Goal: Book appointment/travel/reservation

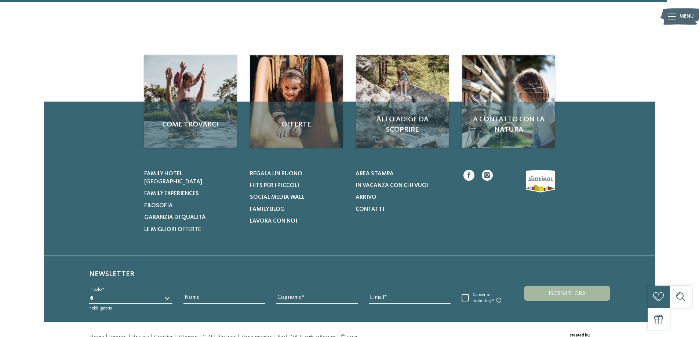
scroll to position [1027, 0]
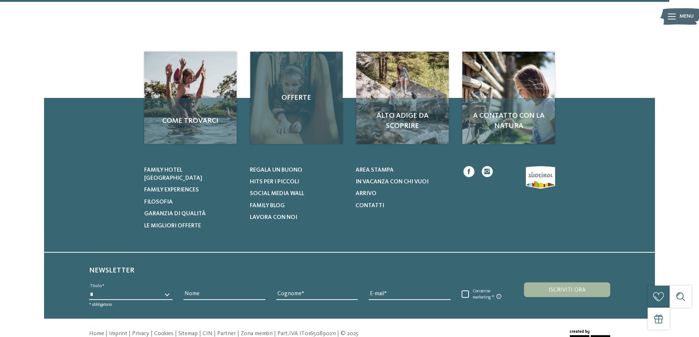
click at [315, 108] on div "Offerte" at bounding box center [296, 98] width 92 height 92
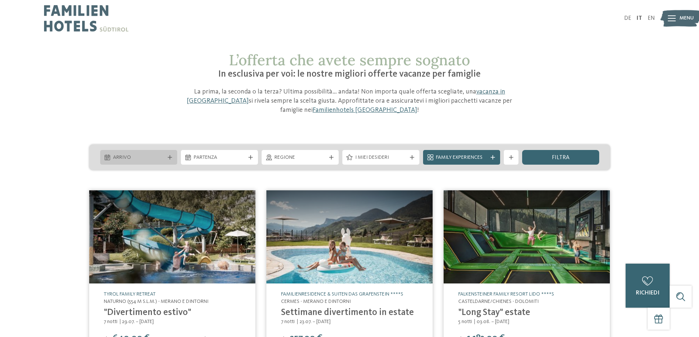
click at [0, 0] on div "Agosto ****" at bounding box center [0, 0] width 0 height 0
click at [172, 157] on div at bounding box center [169, 157] width 7 height 4
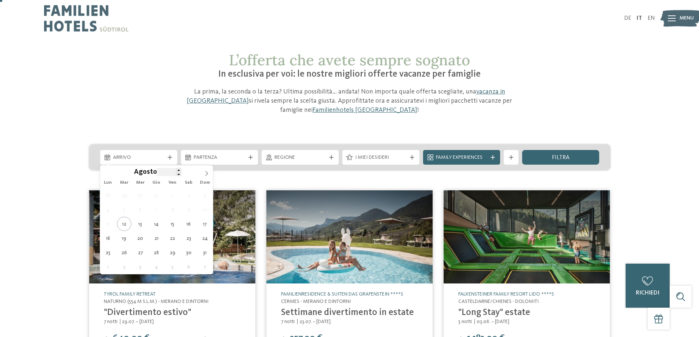
scroll to position [37, 0]
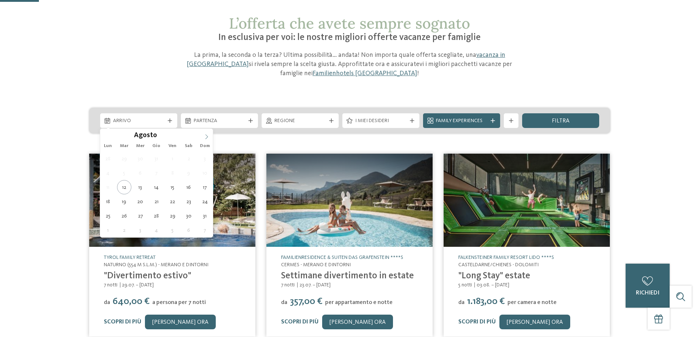
click at [204, 133] on span at bounding box center [206, 135] width 12 height 12
click at [107, 133] on div "Agosto ****" at bounding box center [156, 135] width 113 height 12
type div "[DATE]"
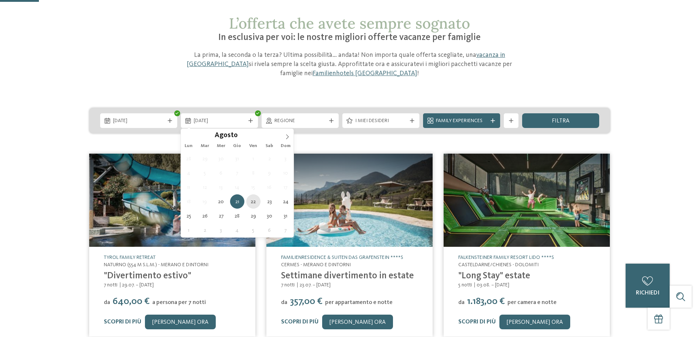
type div "[DATE]"
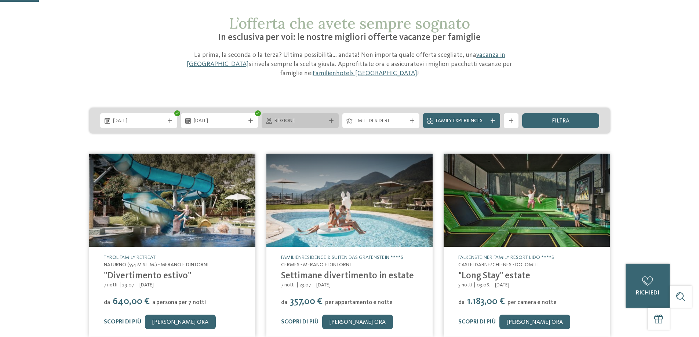
click at [309, 120] on span "Regione" at bounding box center [299, 120] width 51 height 7
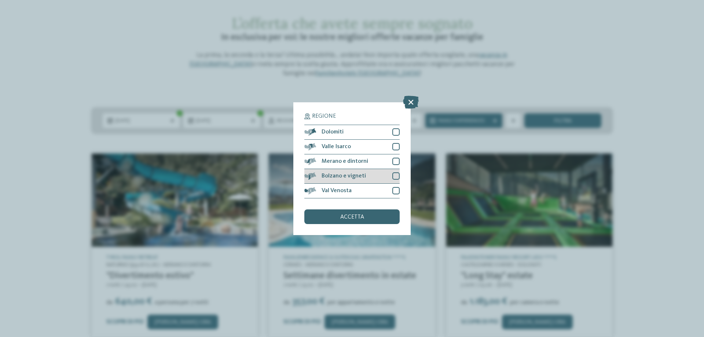
click at [377, 175] on div "Bolzano e vigneti" at bounding box center [351, 176] width 95 height 15
click at [367, 213] on div "accetta" at bounding box center [351, 216] width 95 height 15
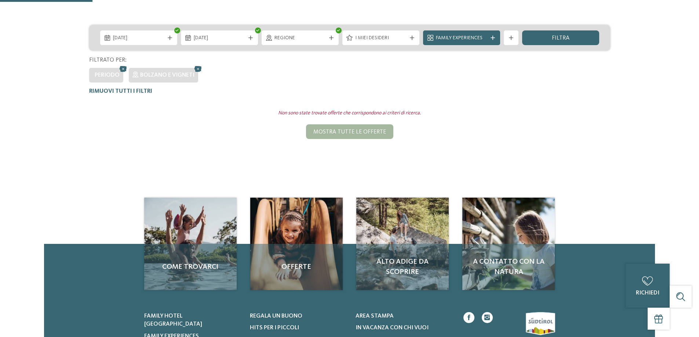
scroll to position [42, 0]
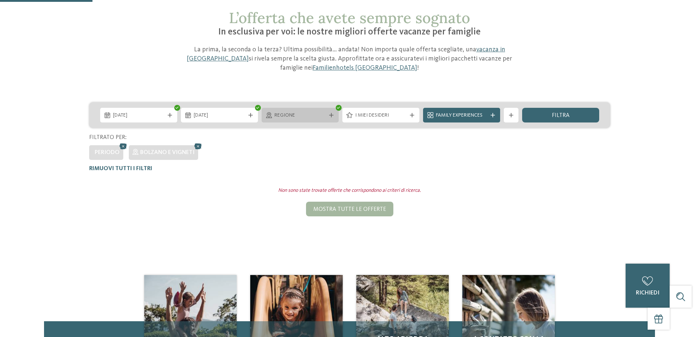
click at [304, 116] on span "Regione" at bounding box center [299, 115] width 51 height 7
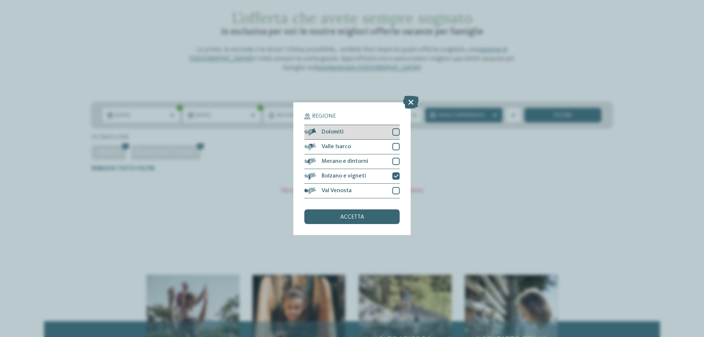
click at [331, 133] on span "Dolomiti" at bounding box center [333, 132] width 22 height 6
click at [371, 212] on div "accetta" at bounding box center [351, 216] width 95 height 15
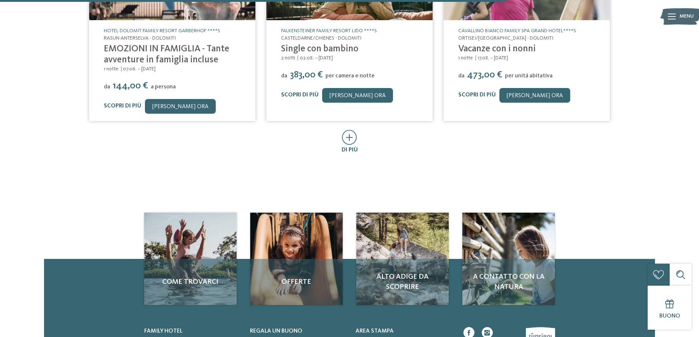
scroll to position [550, 0]
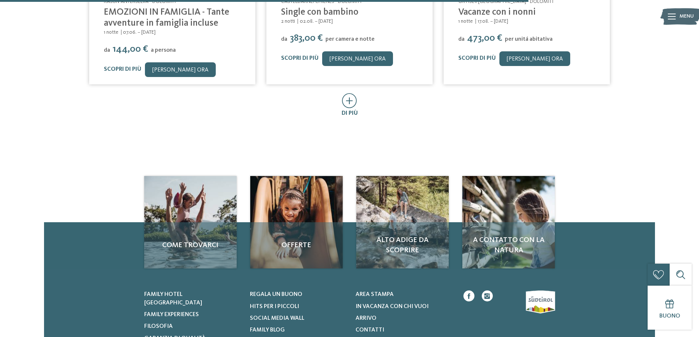
drag, startPoint x: 347, startPoint y: 122, endPoint x: 344, endPoint y: 118, distance: 4.7
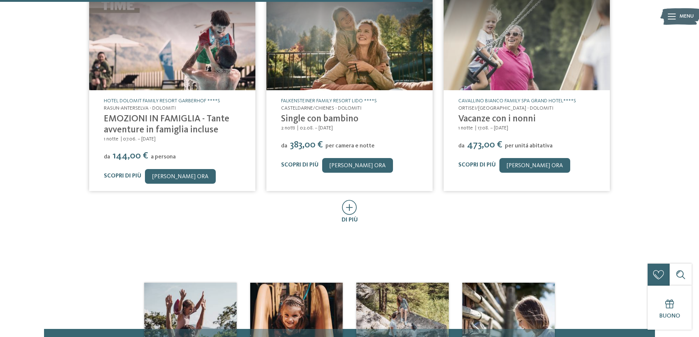
scroll to position [440, 0]
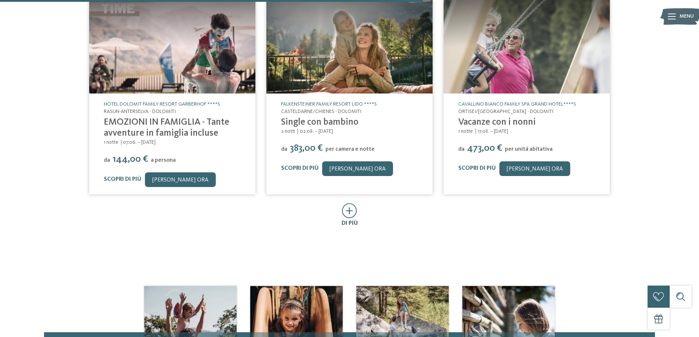
click at [351, 210] on icon at bounding box center [349, 210] width 15 height 15
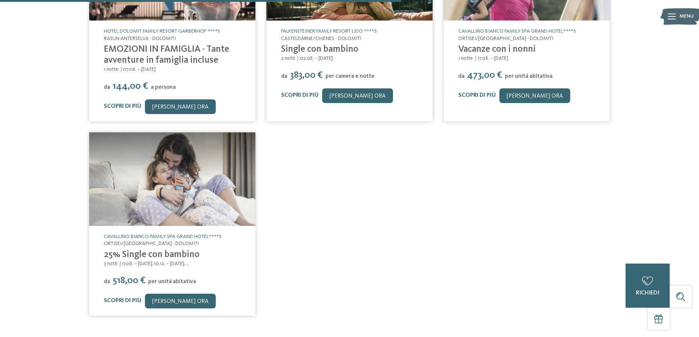
scroll to position [513, 0]
